Goal: Use online tool/utility: Utilize a website feature to perform a specific function

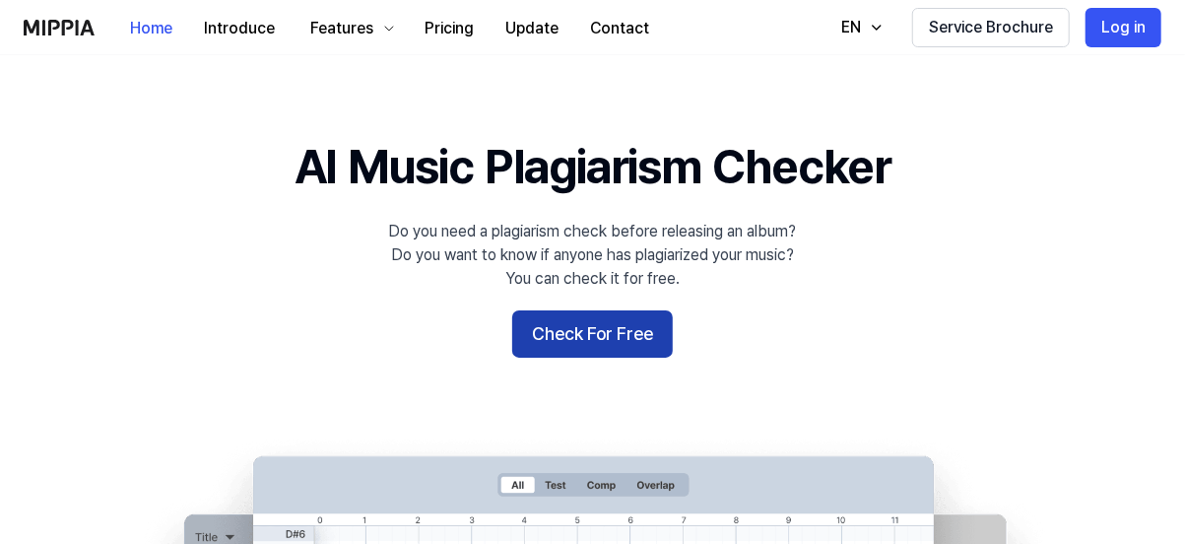
click at [605, 329] on button "Check For Free" at bounding box center [592, 333] width 161 height 47
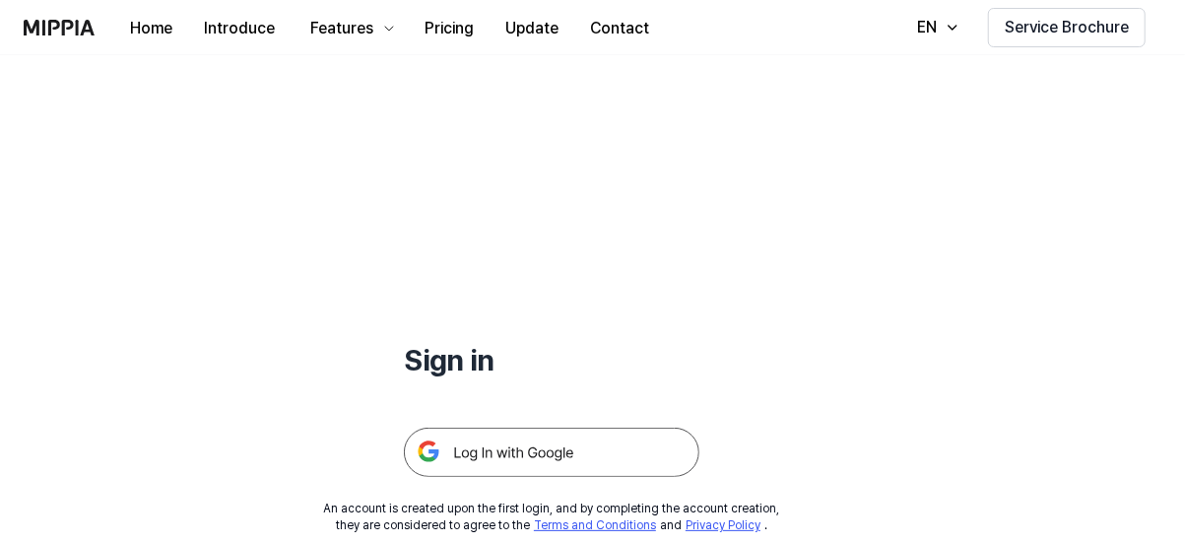
click at [503, 450] on img at bounding box center [552, 452] width 296 height 49
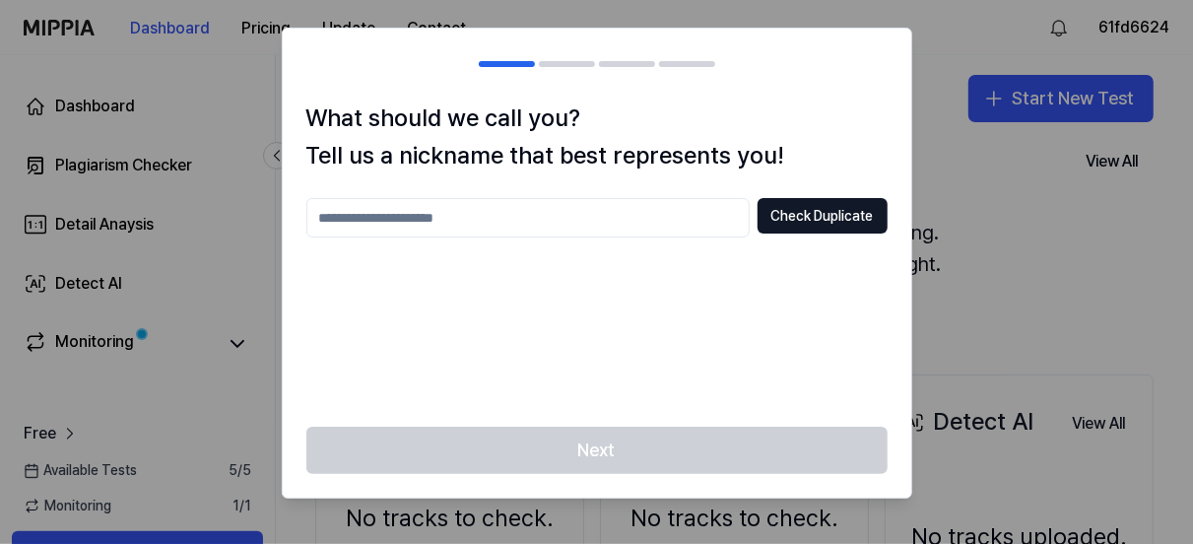
click at [349, 218] on input "text" at bounding box center [527, 217] width 443 height 39
click at [325, 218] on input "**********" at bounding box center [527, 217] width 443 height 39
type input "**********"
click at [804, 222] on button "Check Duplicate" at bounding box center [823, 215] width 130 height 35
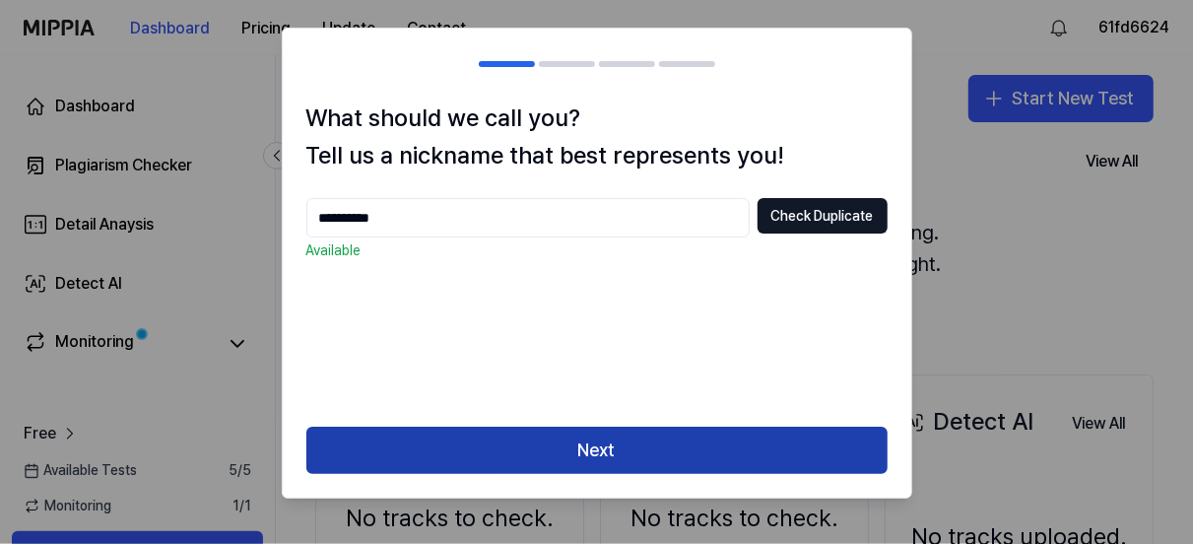
click at [591, 439] on button "Next" at bounding box center [596, 450] width 581 height 47
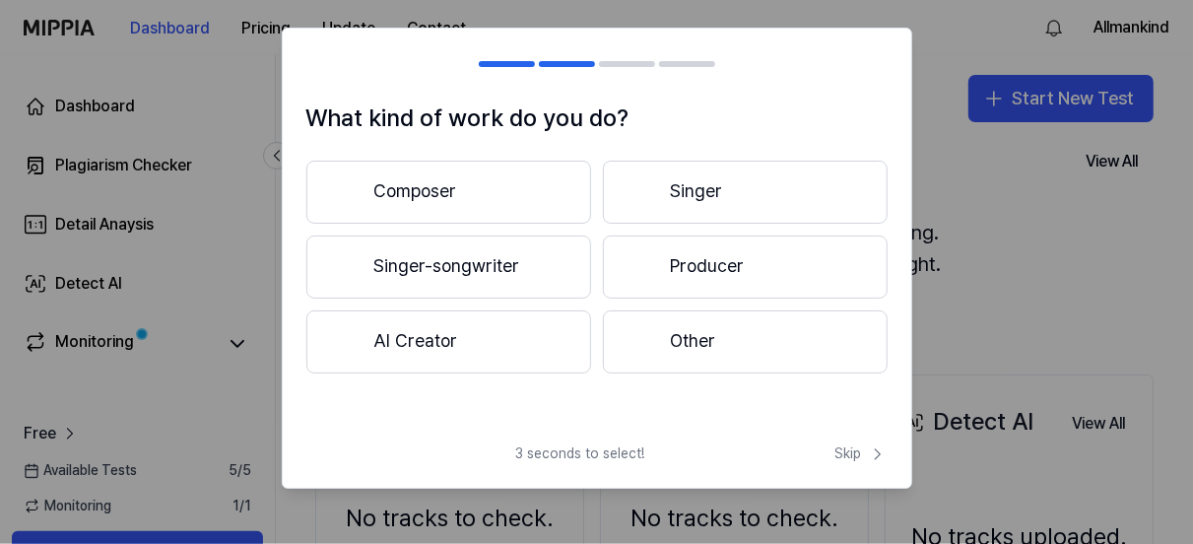
click at [683, 263] on button "Producer" at bounding box center [745, 266] width 285 height 63
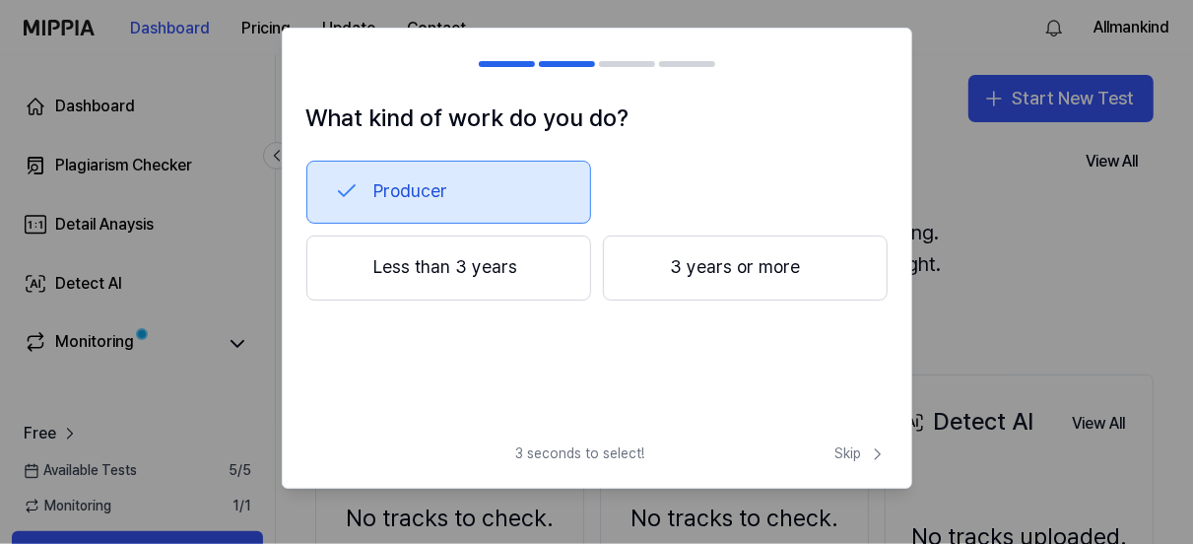
click at [724, 263] on button "3 years or more" at bounding box center [745, 267] width 285 height 65
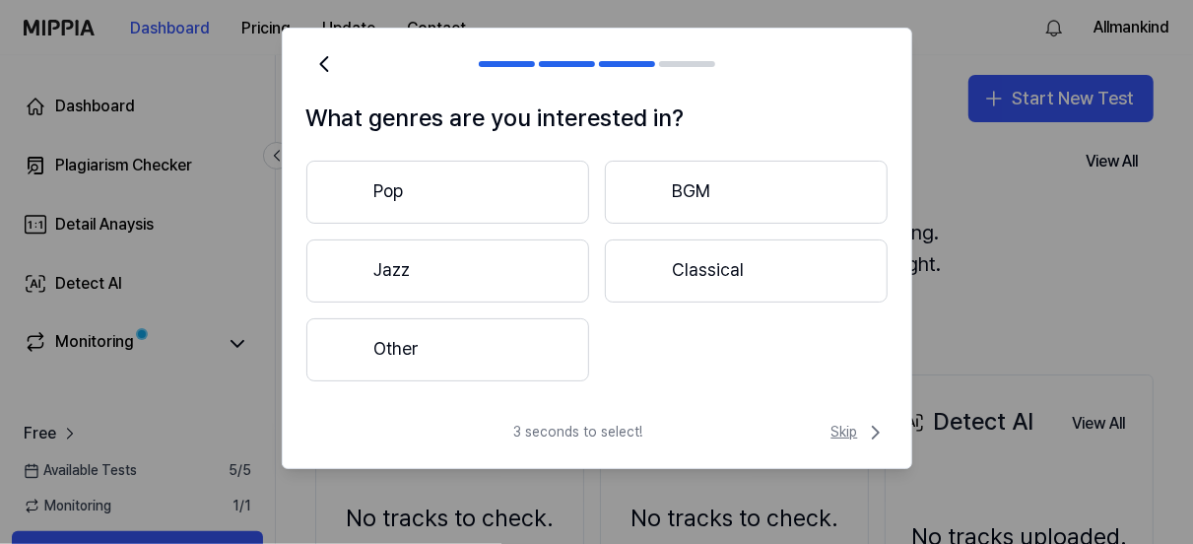
click at [845, 429] on span "Skip" at bounding box center [859, 433] width 56 height 24
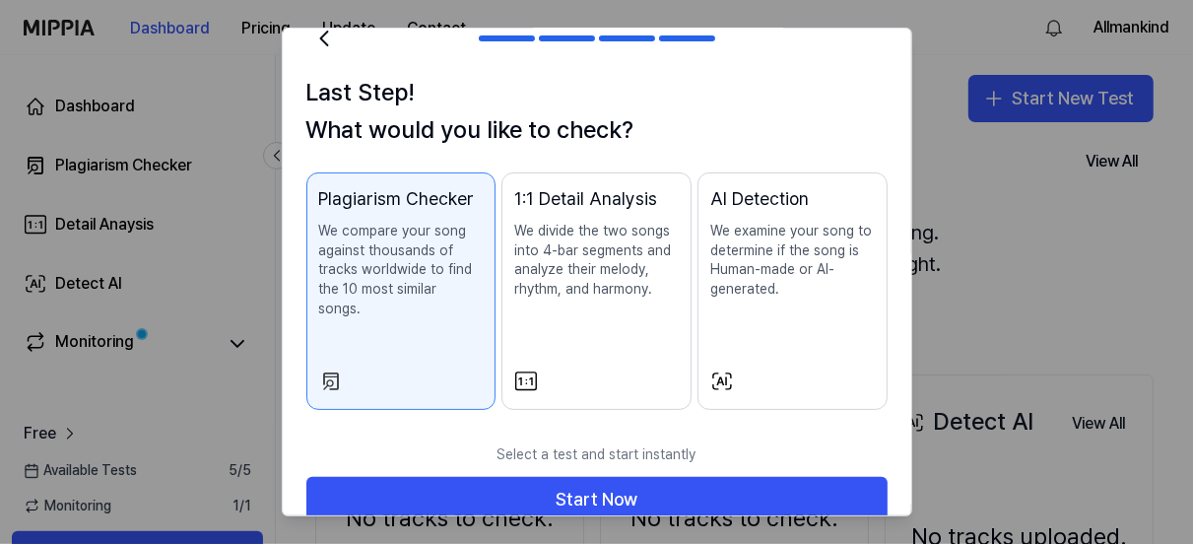
scroll to position [36, 0]
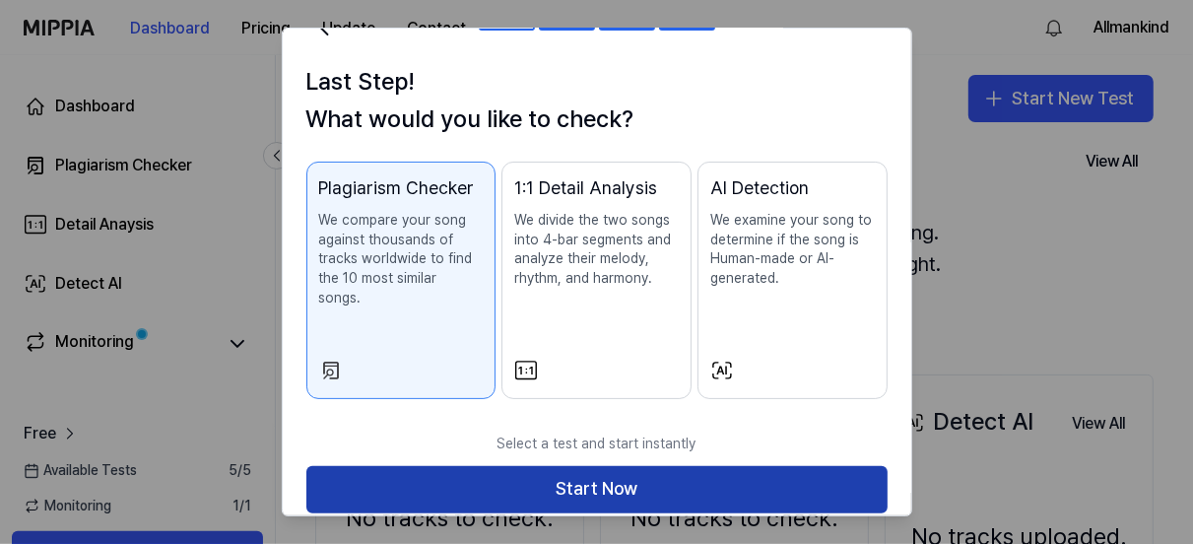
click at [589, 466] on button "Start Now" at bounding box center [596, 489] width 581 height 47
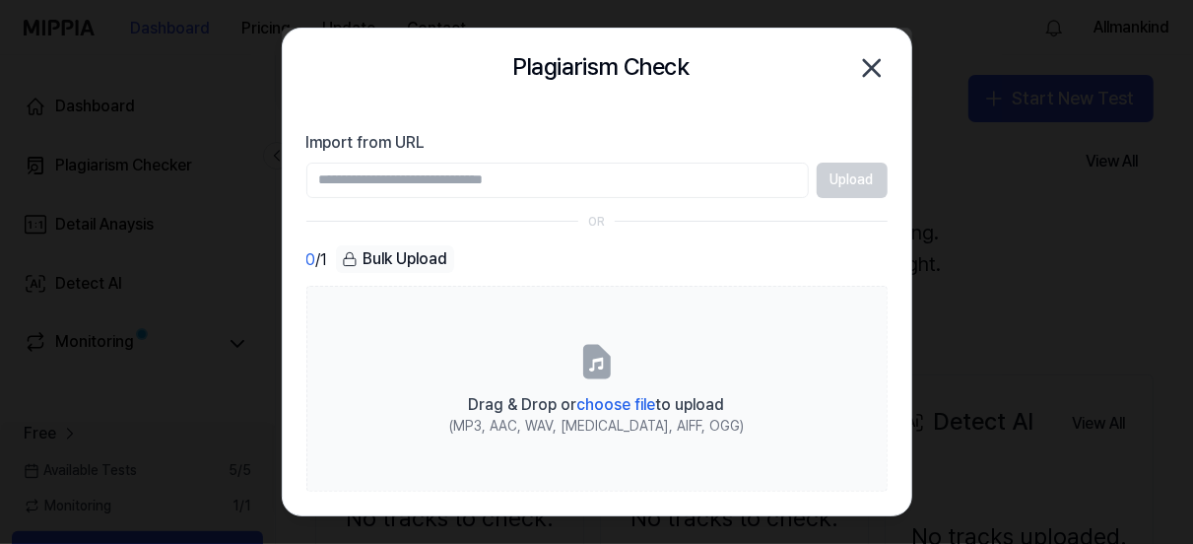
scroll to position [0, 0]
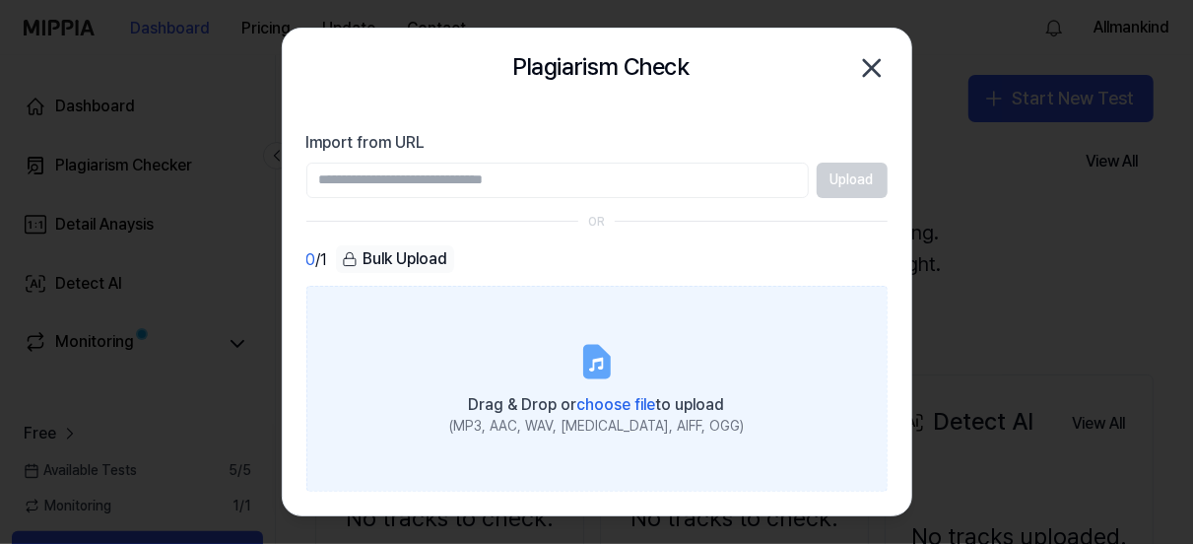
click at [606, 401] on span "choose file" at bounding box center [616, 404] width 79 height 19
click at [0, 0] on input "Drag & Drop or choose file to upload (MP3, AAC, WAV, [MEDICAL_DATA], AIFF, OGG)" at bounding box center [0, 0] width 0 height 0
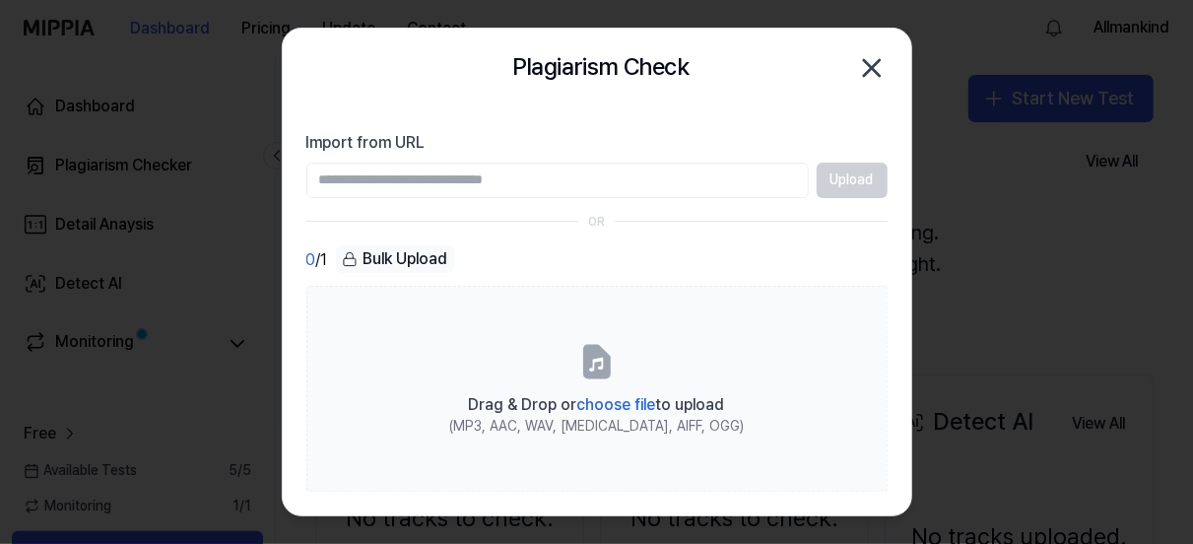
click at [849, 180] on div "Upload" at bounding box center [596, 180] width 581 height 35
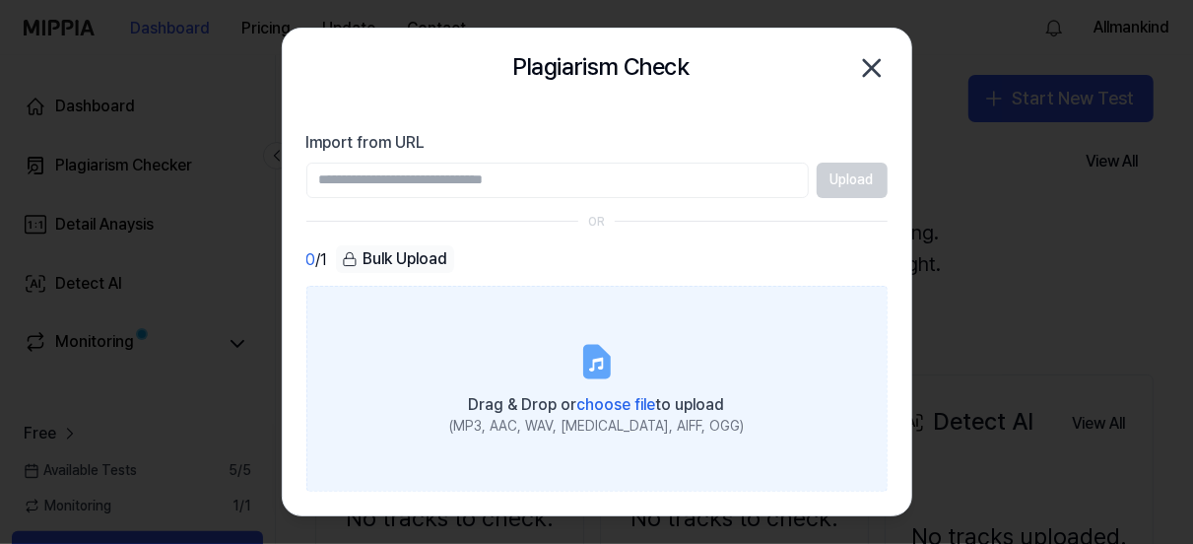
click at [602, 401] on span "choose file" at bounding box center [616, 404] width 79 height 19
click at [0, 0] on input "Drag & Drop or choose file to upload (MP3, AAC, WAV, [MEDICAL_DATA], AIFF, OGG)" at bounding box center [0, 0] width 0 height 0
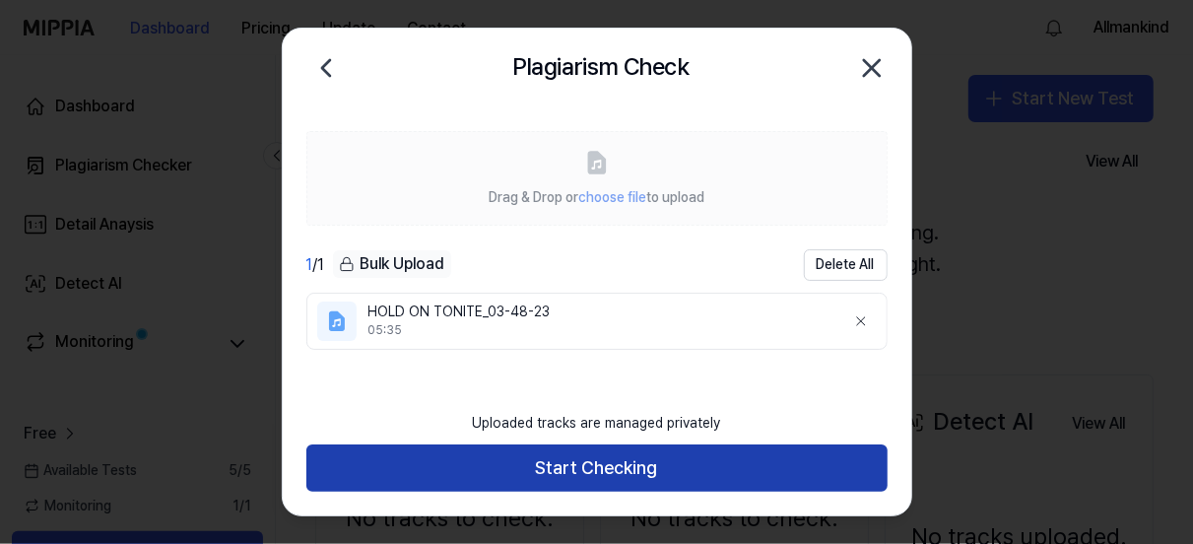
click at [619, 468] on button "Start Checking" at bounding box center [596, 467] width 581 height 47
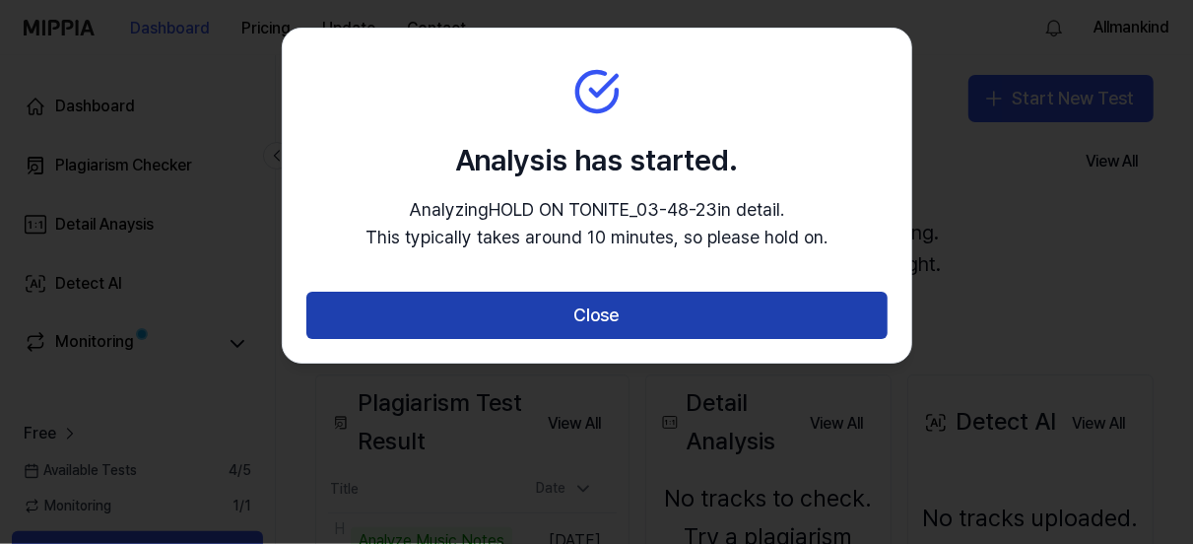
click at [593, 310] on button "Close" at bounding box center [596, 315] width 581 height 47
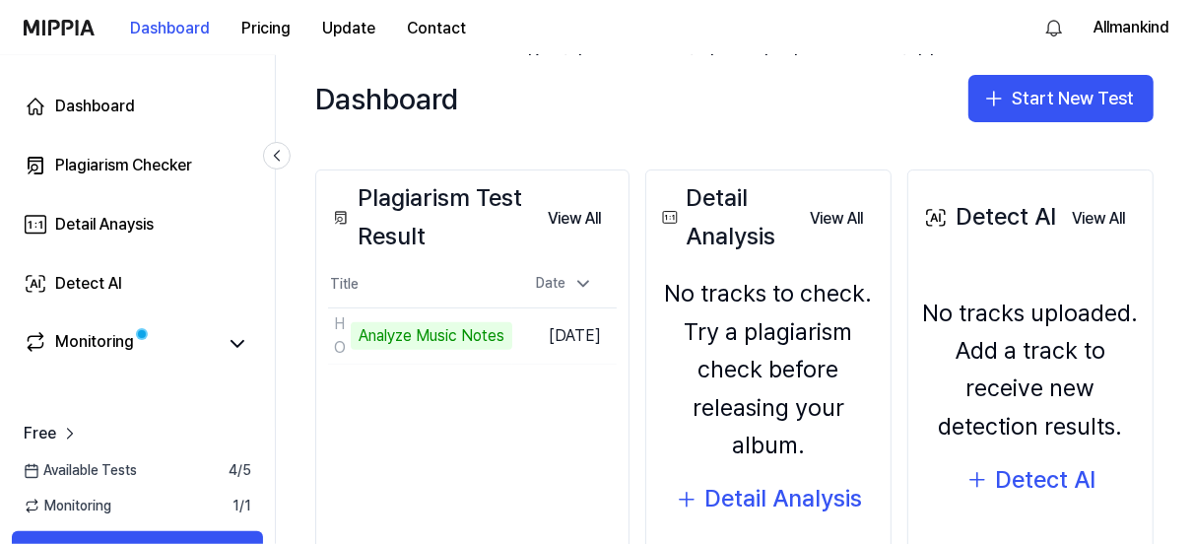
scroll to position [207, 0]
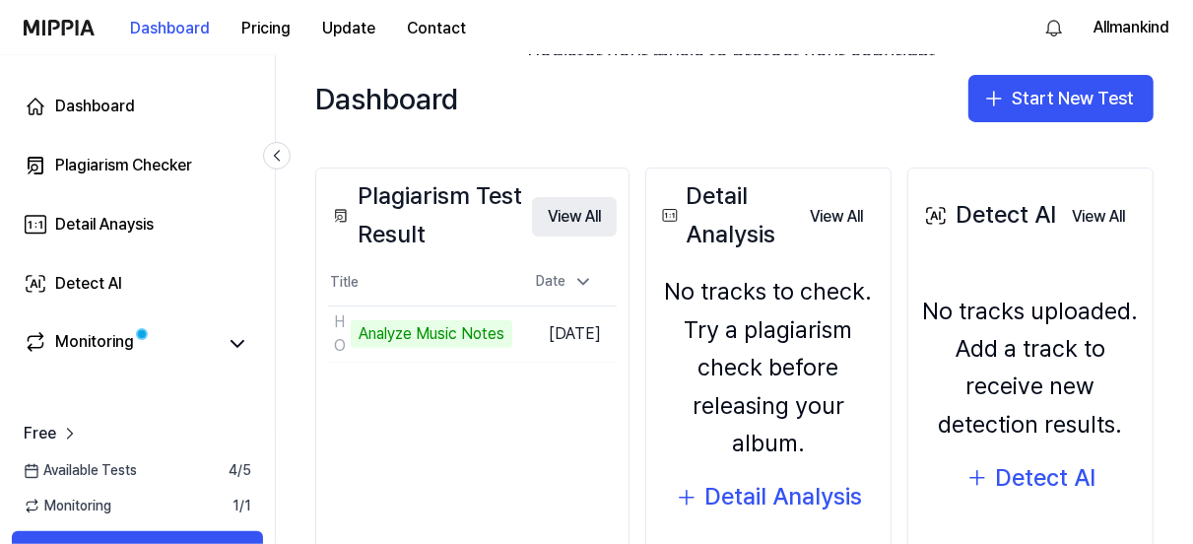
click at [585, 216] on button "View All" at bounding box center [574, 216] width 85 height 39
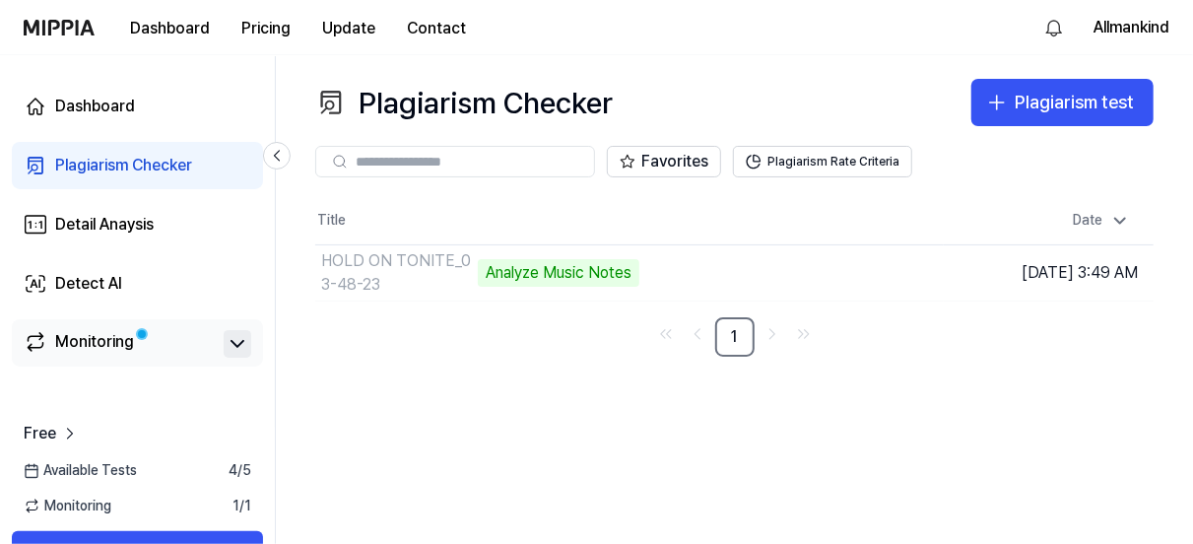
click at [238, 338] on icon at bounding box center [238, 344] width 24 height 24
click at [89, 219] on div "Detail Anaysis" at bounding box center [104, 225] width 99 height 24
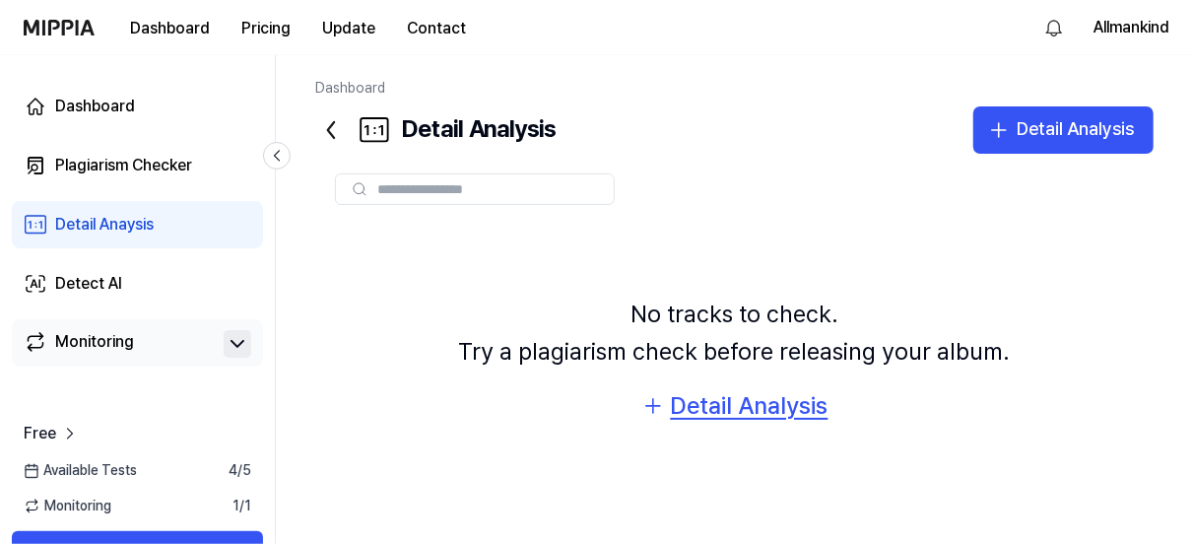
click at [716, 403] on div "Detail Analysis" at bounding box center [750, 405] width 158 height 37
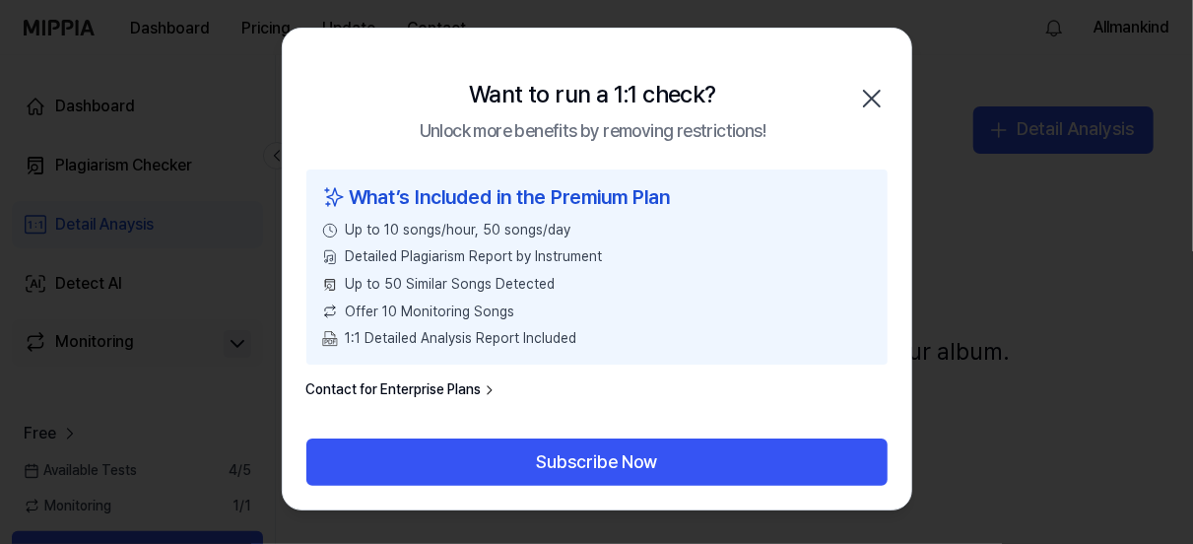
click at [870, 96] on icon "button" at bounding box center [872, 99] width 16 height 16
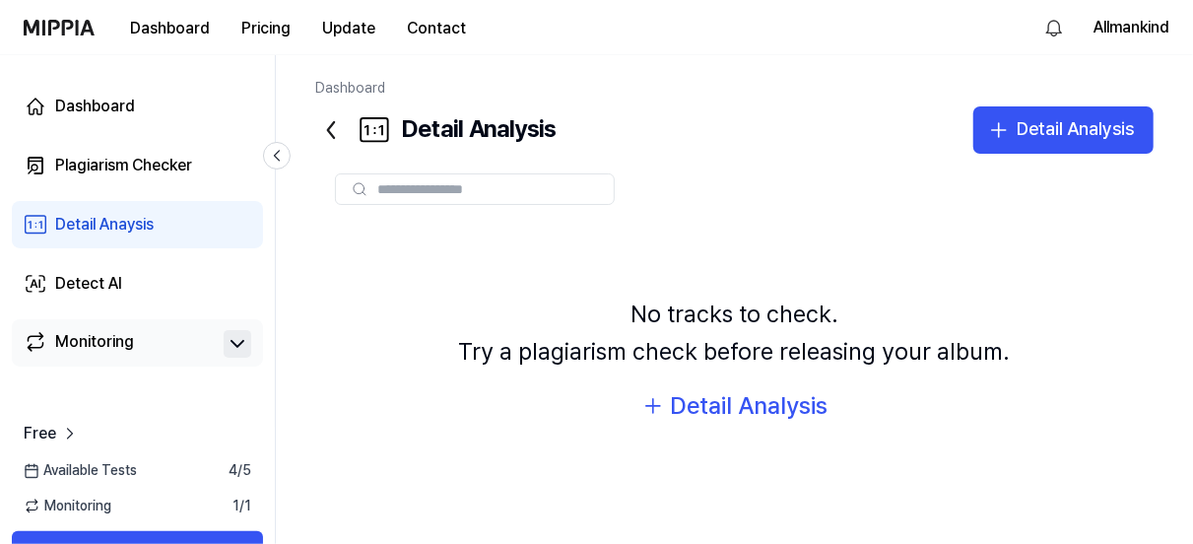
click at [331, 125] on icon at bounding box center [331, 130] width 6 height 16
